Goal: Task Accomplishment & Management: Use online tool/utility

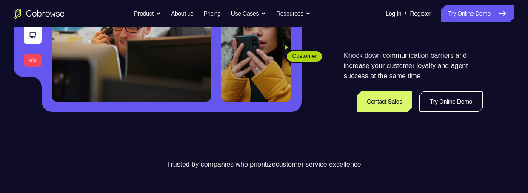
scroll to position [213, 0]
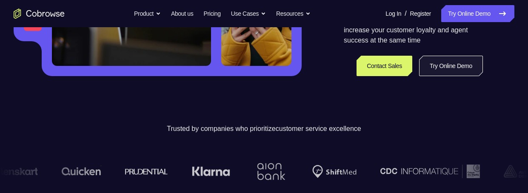
click at [462, 76] on link "Try Online Demo" at bounding box center [451, 66] width 64 height 20
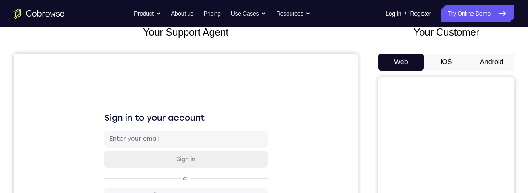
click at [493, 59] on button "Android" at bounding box center [491, 62] width 45 height 17
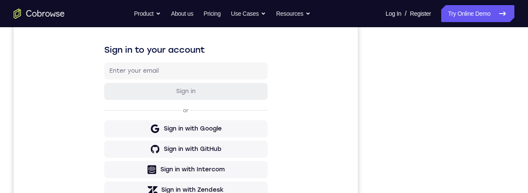
scroll to position [110, 0]
